Goal: Information Seeking & Learning: Learn about a topic

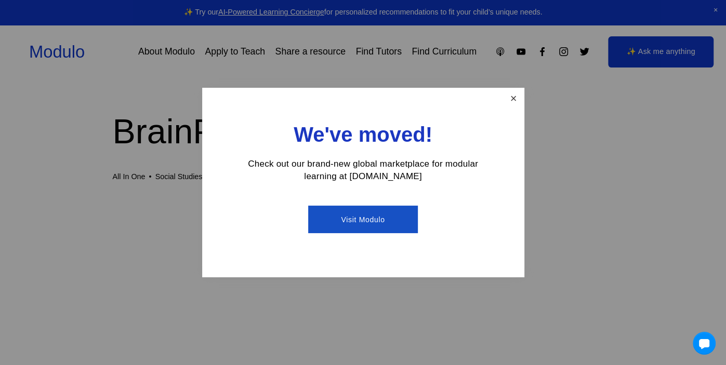
click at [515, 100] on link "Close" at bounding box center [513, 98] width 18 height 18
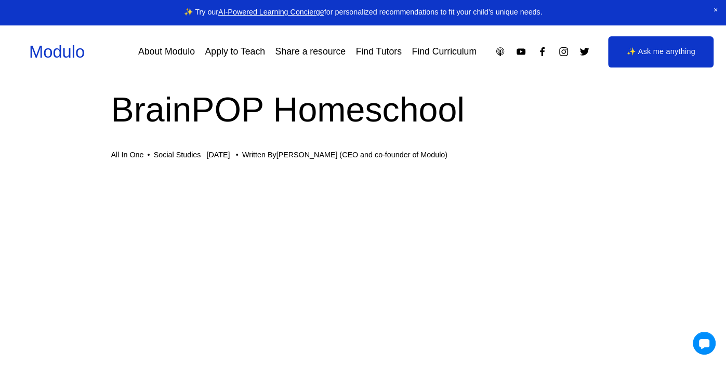
scroll to position [0, 2]
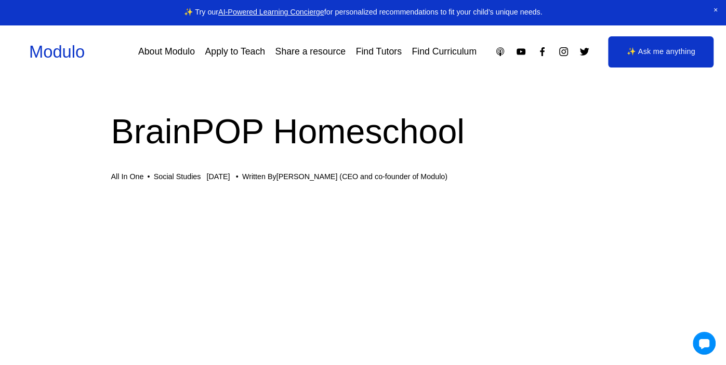
click at [454, 52] on link "Find Curriculum" at bounding box center [444, 52] width 65 height 18
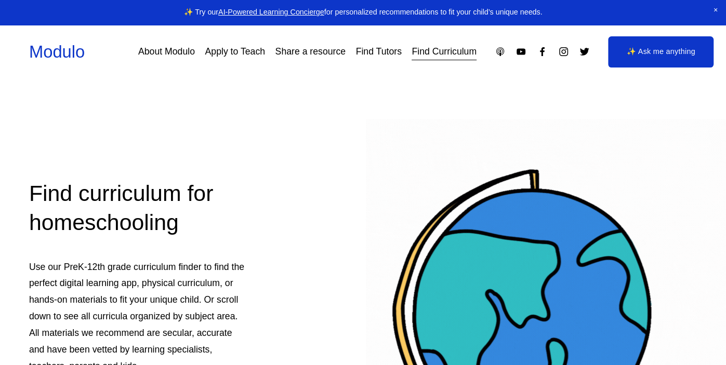
click at [453, 51] on link "Find Curriculum" at bounding box center [444, 52] width 65 height 18
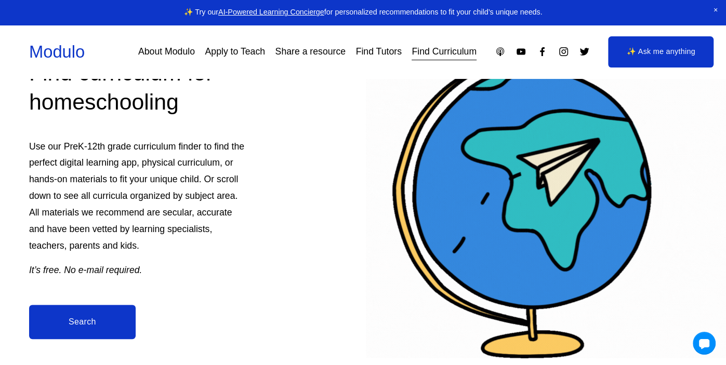
scroll to position [122, 0]
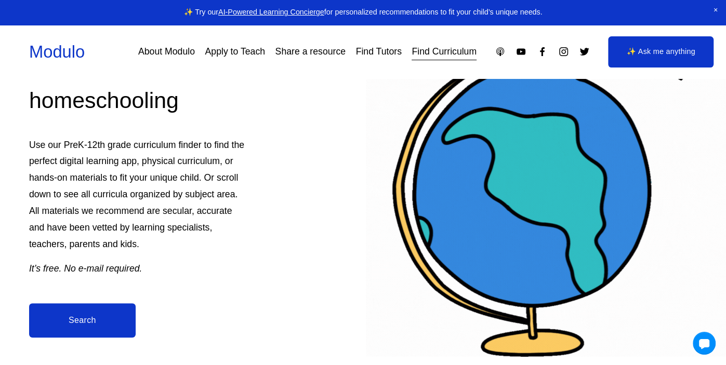
click at [57, 327] on link "Search" at bounding box center [82, 321] width 107 height 34
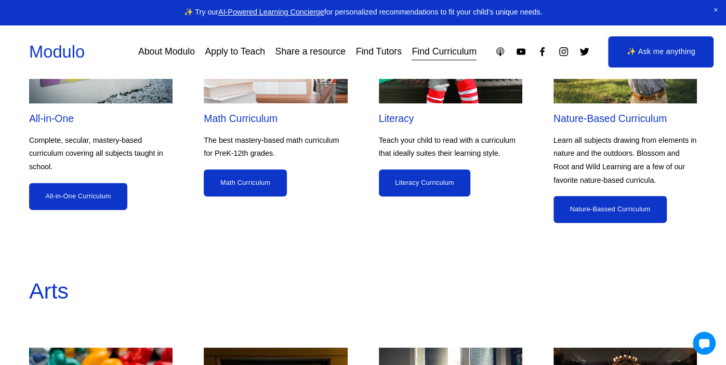
scroll to position [956, 0]
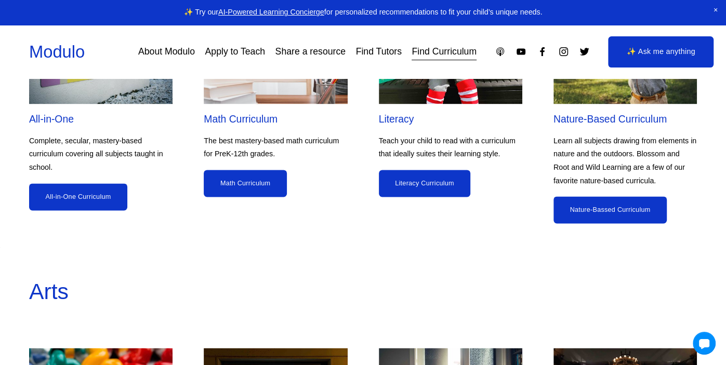
click at [368, 167] on ul "All-in-One Complete, secular, mastery-based curriculum covering all subjects ta…" at bounding box center [363, 110] width 726 height 228
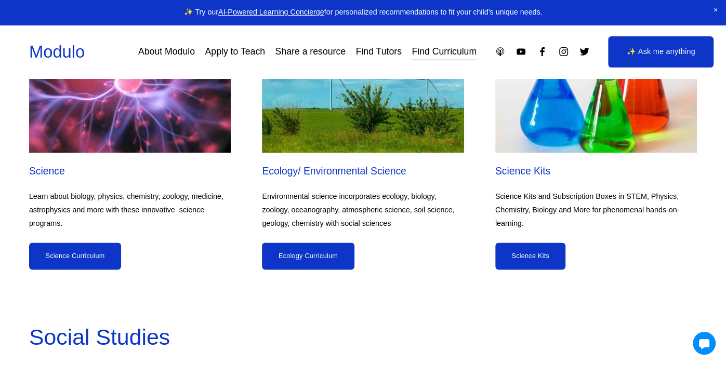
scroll to position [3603, 0]
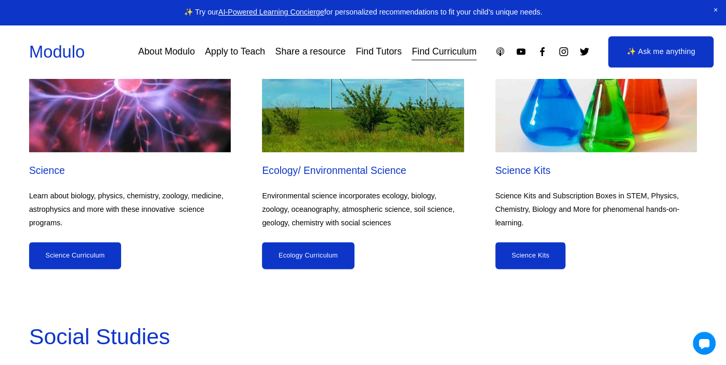
click at [89, 246] on link "Science Curriculum" at bounding box center [75, 255] width 92 height 27
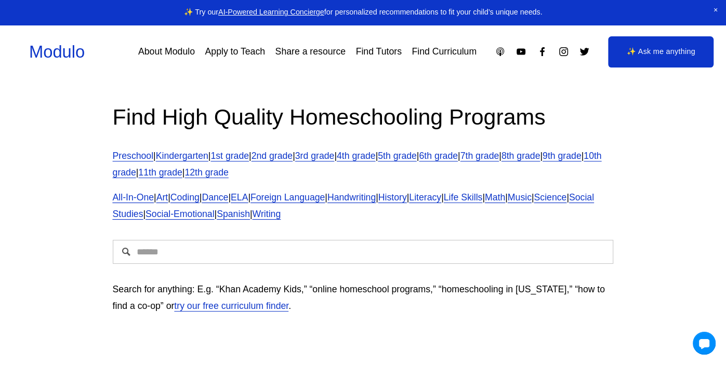
click at [458, 155] on link "6th grade" at bounding box center [438, 156] width 39 height 10
click at [534, 203] on span "Science" at bounding box center [550, 197] width 33 height 10
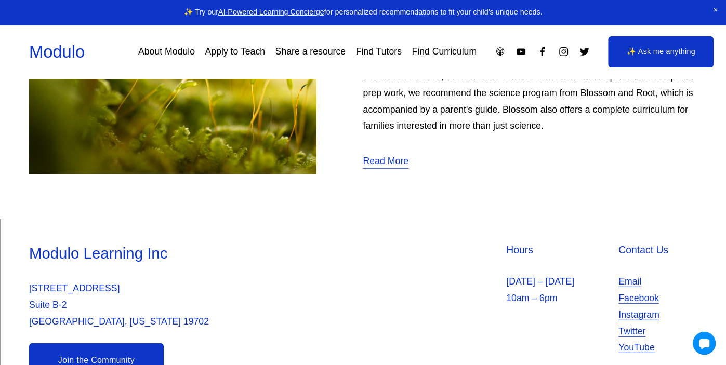
scroll to position [4469, 0]
